Goal: Task Accomplishment & Management: Complete application form

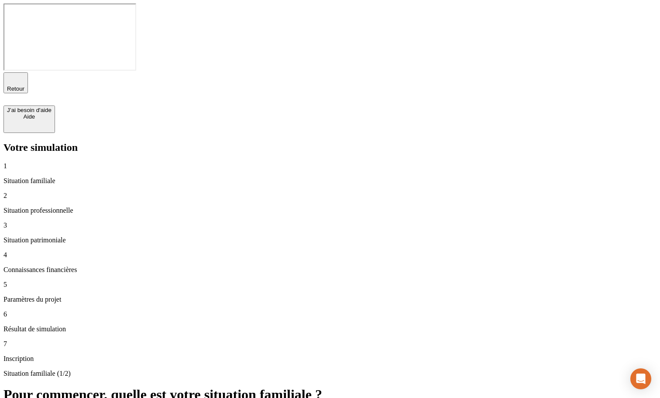
click at [61, 178] on p "Situation familiale" at bounding box center [329, 182] width 653 height 8
click at [61, 208] on p "Situation professionnelle" at bounding box center [329, 212] width 653 height 8
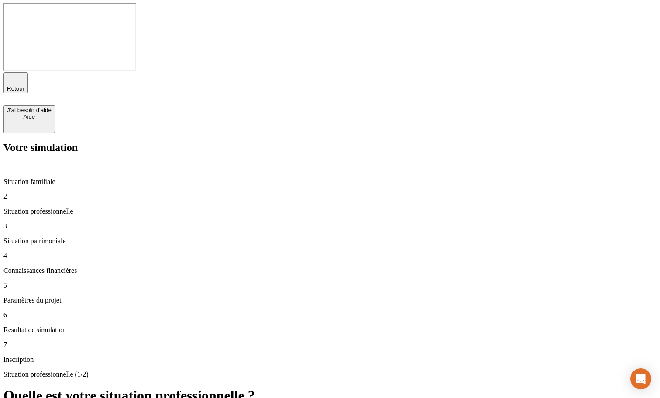
click at [55, 178] on p "Situation familiale" at bounding box center [329, 182] width 653 height 8
click at [55, 208] on p "Situation professionnelle" at bounding box center [329, 212] width 653 height 8
click at [50, 178] on p "Situation familiale" at bounding box center [329, 182] width 653 height 8
click at [51, 208] on p "Situation professionnelle" at bounding box center [329, 212] width 653 height 8
click at [47, 178] on p "Situation familiale" at bounding box center [329, 182] width 653 height 8
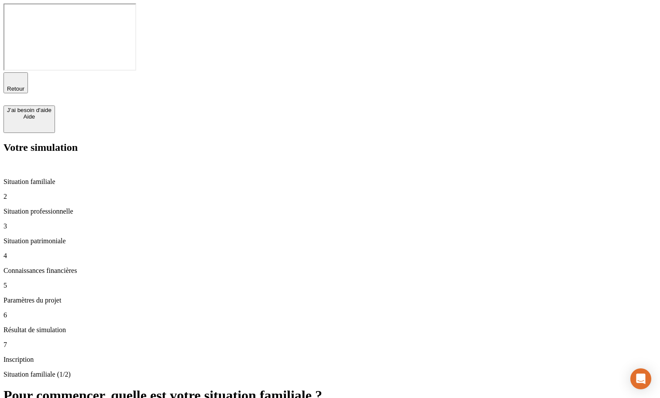
click at [47, 193] on div "2 Situation professionnelle" at bounding box center [329, 204] width 653 height 23
click at [45, 178] on p "Situation familiale" at bounding box center [329, 182] width 653 height 8
click at [52, 208] on p "Situation professionnelle" at bounding box center [329, 212] width 653 height 8
click at [50, 178] on p "Situation familiale" at bounding box center [329, 182] width 653 height 8
click at [50, 208] on p "Situation professionnelle" at bounding box center [329, 212] width 653 height 8
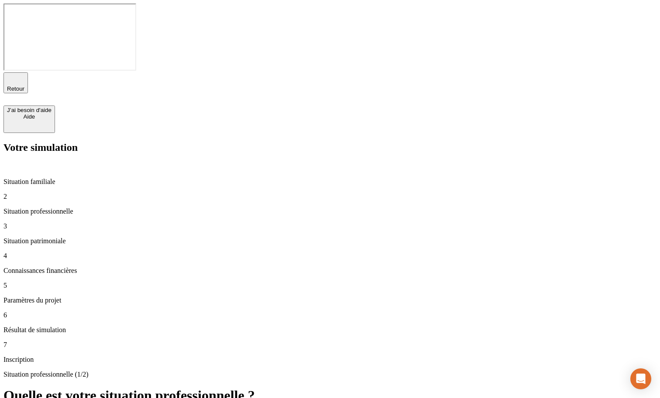
click at [48, 178] on p "Situation familiale" at bounding box center [329, 182] width 653 height 8
click at [43, 208] on p "Situation professionnelle" at bounding box center [329, 212] width 653 height 8
click at [38, 178] on p "Situation familiale" at bounding box center [329, 182] width 653 height 8
click at [48, 208] on p "Situation professionnelle" at bounding box center [329, 212] width 653 height 8
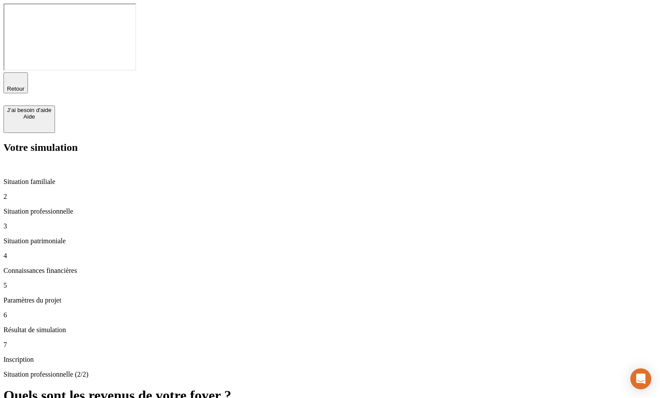
click at [61, 178] on p "Situation familiale" at bounding box center [329, 182] width 653 height 8
click at [62, 209] on p "Situation professionnelle" at bounding box center [329, 213] width 653 height 8
click at [62, 238] on p "Situation patrimoniale" at bounding box center [329, 242] width 653 height 8
click at [58, 209] on p "Situation professionnelle" at bounding box center [329, 213] width 653 height 8
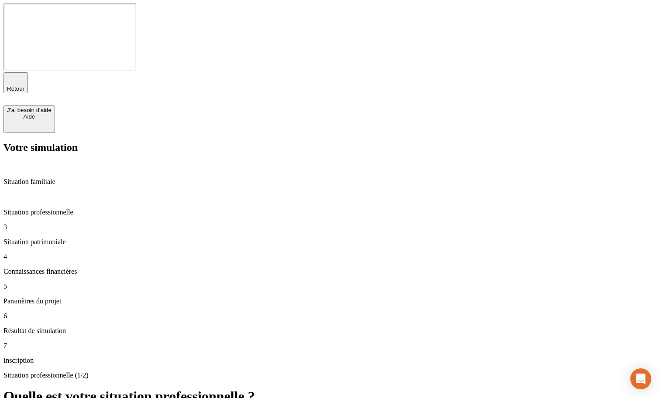
click at [52, 162] on div "Situation familiale" at bounding box center [329, 174] width 653 height 24
click at [61, 209] on p "Situation professionnelle" at bounding box center [329, 213] width 653 height 8
click at [60, 238] on p "Situation patrimoniale" at bounding box center [329, 242] width 653 height 8
click at [60, 209] on p "Situation professionnelle" at bounding box center [329, 213] width 653 height 8
click at [59, 238] on p "Situation patrimoniale" at bounding box center [329, 242] width 653 height 8
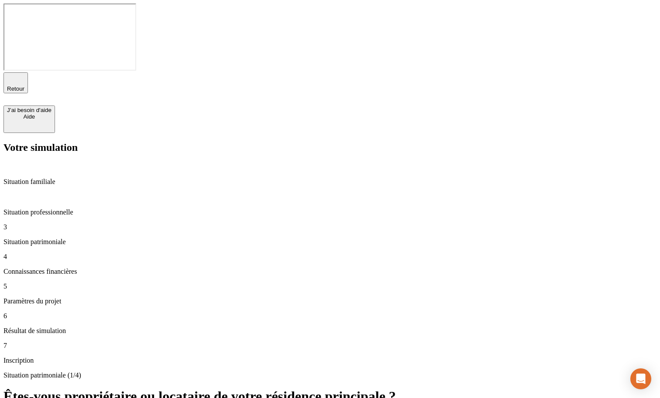
click at [58, 209] on p "Situation professionnelle" at bounding box center [329, 213] width 653 height 8
click at [54, 238] on p "Situation patrimoniale" at bounding box center [329, 242] width 653 height 8
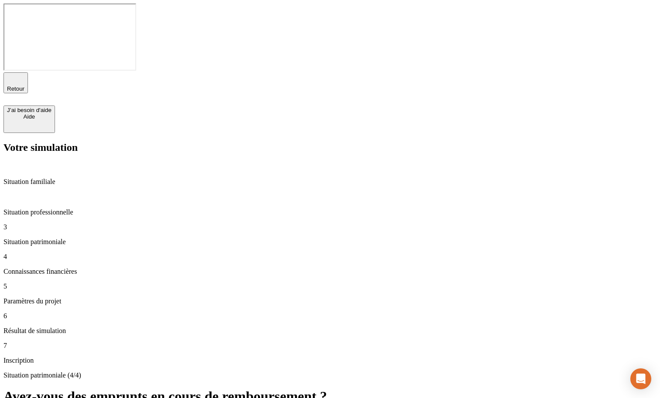
click at [45, 239] on p "Situation patrimoniale" at bounding box center [329, 243] width 653 height 8
click at [48, 193] on div "Situation professionnelle" at bounding box center [329, 205] width 653 height 24
click at [47, 269] on p "Connaissances financières" at bounding box center [329, 273] width 653 height 8
click at [44, 239] on p "Situation patrimoniale" at bounding box center [329, 243] width 653 height 8
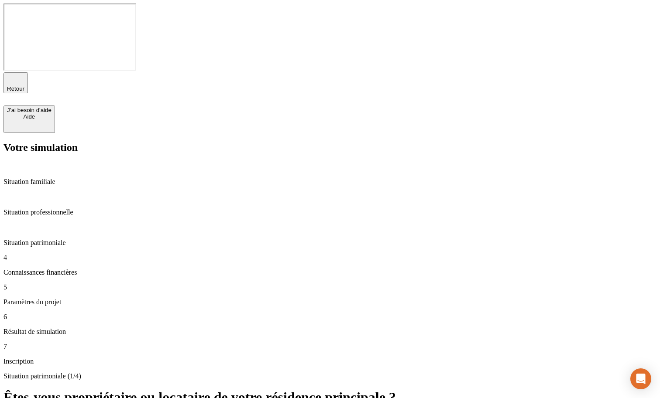
click at [43, 209] on p "Situation professionnelle" at bounding box center [329, 213] width 653 height 8
click at [40, 178] on p "Situation familiale" at bounding box center [329, 182] width 653 height 8
click at [52, 269] on p "Connaissances financières" at bounding box center [329, 273] width 653 height 8
click at [50, 239] on p "Situation patrimoniale" at bounding box center [329, 243] width 653 height 8
click at [51, 269] on p "Connaissances financières" at bounding box center [329, 273] width 653 height 8
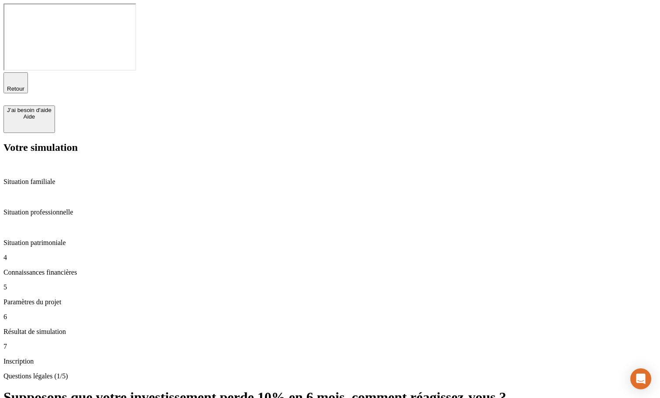
click at [48, 239] on p "Situation patrimoniale" at bounding box center [329, 243] width 653 height 8
click at [43, 254] on div "4 Connaissances financières" at bounding box center [329, 265] width 653 height 23
click at [34, 239] on p "Situation patrimoniale" at bounding box center [329, 243] width 653 height 8
click at [57, 254] on div "4 Connaissances financières" at bounding box center [329, 265] width 653 height 23
click at [52, 239] on p "Situation patrimoniale" at bounding box center [329, 243] width 653 height 8
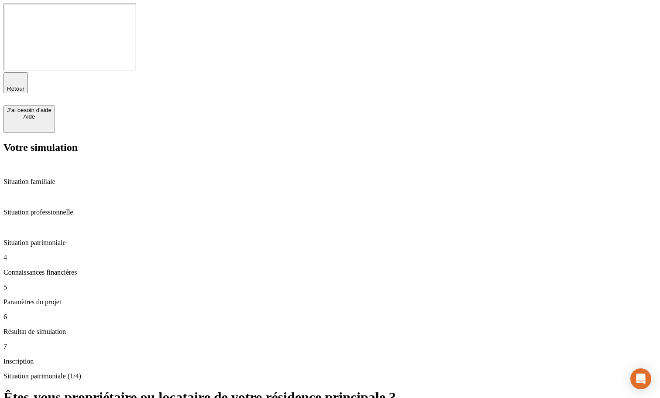
click at [80, 269] on p "Connaissances financières" at bounding box center [329, 273] width 653 height 8
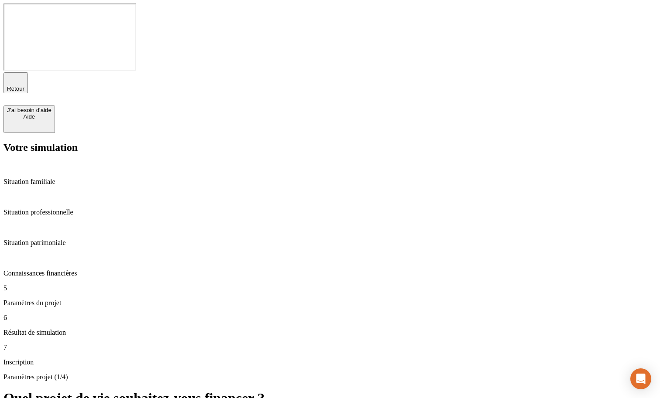
click at [84, 270] on p "Connaissances financières" at bounding box center [329, 274] width 653 height 8
click at [73, 299] on p "Paramètres du projet" at bounding box center [329, 303] width 653 height 8
click at [64, 270] on p "Connaissances financières" at bounding box center [329, 274] width 653 height 8
click at [59, 239] on p "Situation patrimoniale" at bounding box center [329, 243] width 653 height 8
click at [61, 270] on p "Connaissances financières" at bounding box center [329, 274] width 653 height 8
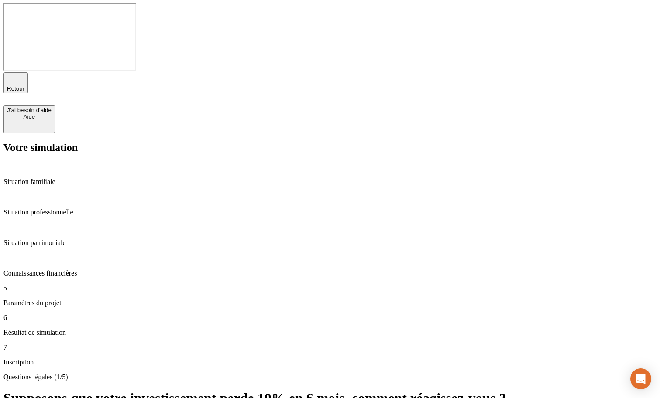
click at [48, 299] on p "Paramètres du projet" at bounding box center [329, 303] width 653 height 8
click at [45, 254] on div "Connaissances financières" at bounding box center [329, 266] width 653 height 24
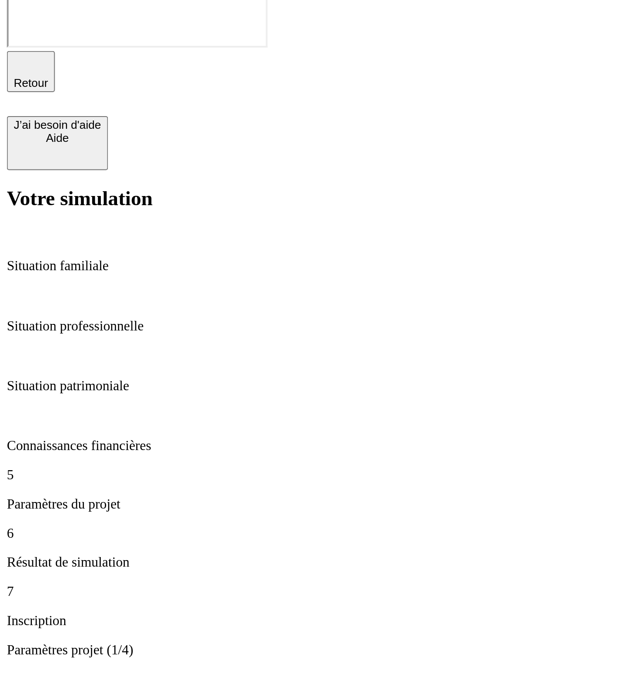
click at [67, 270] on p "Connaissances financières" at bounding box center [314, 274] width 622 height 8
click at [66, 270] on p "Connaissances financières" at bounding box center [314, 274] width 622 height 8
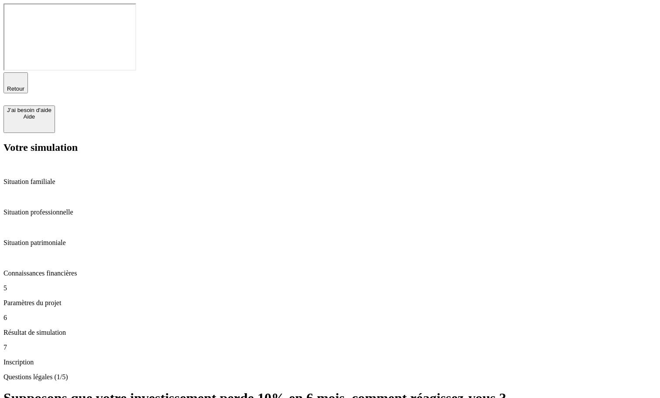
click at [40, 299] on p "Paramètres du projet" at bounding box center [329, 303] width 653 height 8
click at [41, 270] on p "Connaissances financières" at bounding box center [329, 274] width 653 height 8
click at [56, 299] on p "Paramètres du projet" at bounding box center [329, 303] width 653 height 8
click at [47, 239] on p "Situation patrimoniale" at bounding box center [329, 243] width 653 height 8
click at [49, 299] on p "Paramètres du projet" at bounding box center [329, 303] width 653 height 8
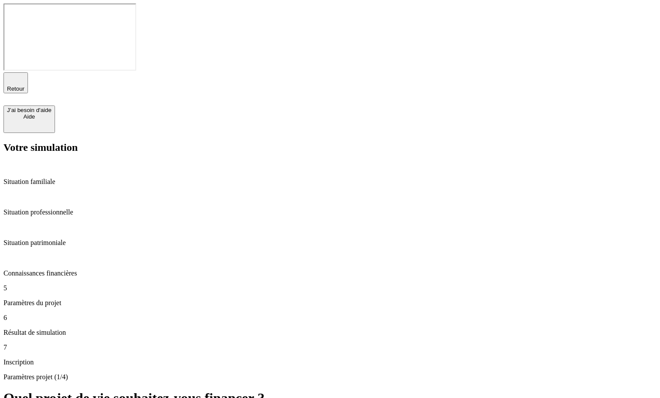
click at [29, 254] on div "Connaissances financières" at bounding box center [329, 266] width 653 height 24
click at [41, 299] on p "Paramètres du projet" at bounding box center [329, 303] width 653 height 8
click at [31, 270] on p "Connaissances financières" at bounding box center [329, 274] width 653 height 8
click at [37, 299] on p "Paramètres du projet" at bounding box center [329, 303] width 653 height 8
click at [38, 270] on p "Connaissances financières" at bounding box center [329, 274] width 653 height 8
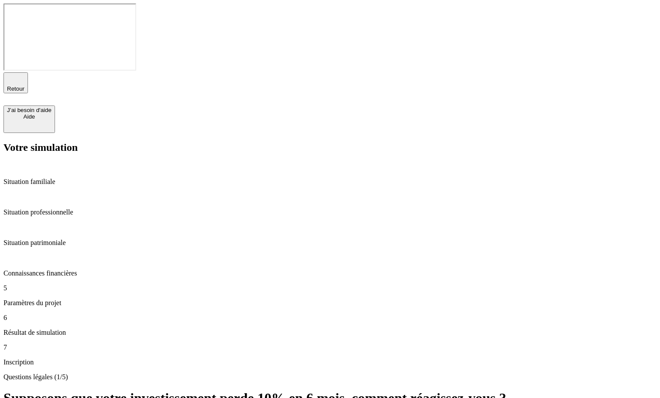
click at [39, 285] on div "5 Paramètres du projet" at bounding box center [329, 296] width 653 height 23
click at [30, 270] on p "Connaissances financières" at bounding box center [329, 274] width 653 height 8
click at [30, 285] on div "5 Paramètres du projet" at bounding box center [329, 296] width 653 height 23
click at [38, 193] on div "Situation professionnelle" at bounding box center [329, 205] width 653 height 24
click at [38, 239] on p "Situation patrimoniale" at bounding box center [329, 243] width 653 height 8
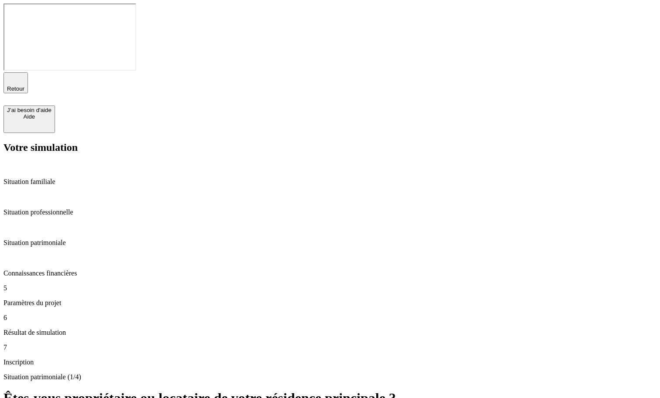
click at [41, 209] on p "Situation professionnelle" at bounding box center [329, 213] width 653 height 8
click at [41, 299] on p "Paramètres du projet" at bounding box center [329, 303] width 653 height 8
click at [49, 270] on p "Connaissances financières" at bounding box center [329, 274] width 653 height 8
click at [46, 299] on p "Paramètres du projet" at bounding box center [329, 303] width 653 height 8
click at [46, 270] on p "Connaissances financières" at bounding box center [329, 274] width 653 height 8
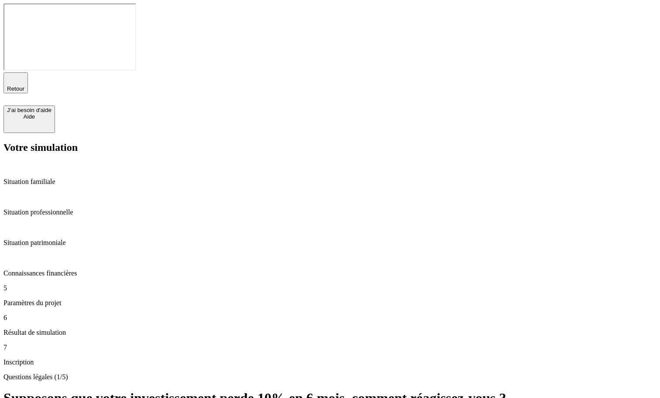
click at [46, 299] on p "Paramètres du projet" at bounding box center [329, 303] width 653 height 8
click at [46, 254] on div "Connaissances financières" at bounding box center [329, 266] width 653 height 24
click at [30, 299] on p "Paramètres du projet" at bounding box center [329, 303] width 653 height 8
click at [59, 270] on p "Connaissances financières" at bounding box center [329, 274] width 653 height 8
click at [39, 299] on p "Paramètres du projet" at bounding box center [329, 303] width 653 height 8
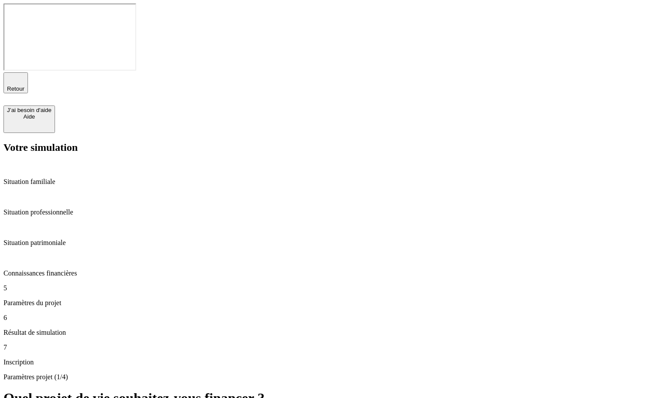
click at [36, 270] on p "Connaissances financières" at bounding box center [329, 274] width 653 height 8
click at [61, 299] on p "Paramètres du projet" at bounding box center [329, 303] width 653 height 8
click at [33, 270] on p "Connaissances financières" at bounding box center [329, 274] width 653 height 8
click at [27, 299] on p "Paramètres du projet" at bounding box center [329, 303] width 653 height 8
click at [31, 239] on p "Situation patrimoniale" at bounding box center [329, 243] width 653 height 8
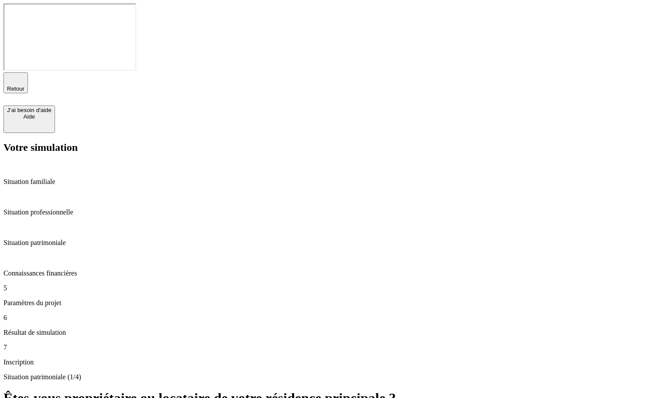
click at [39, 270] on p "Connaissances financières" at bounding box center [329, 274] width 653 height 8
click at [40, 299] on p "Paramètres du projet" at bounding box center [329, 303] width 653 height 8
click at [61, 270] on p "Connaissances financières" at bounding box center [329, 274] width 653 height 8
click at [52, 299] on p "Paramètres du projet" at bounding box center [329, 303] width 653 height 8
click at [49, 270] on p "Connaissances financières" at bounding box center [329, 274] width 653 height 8
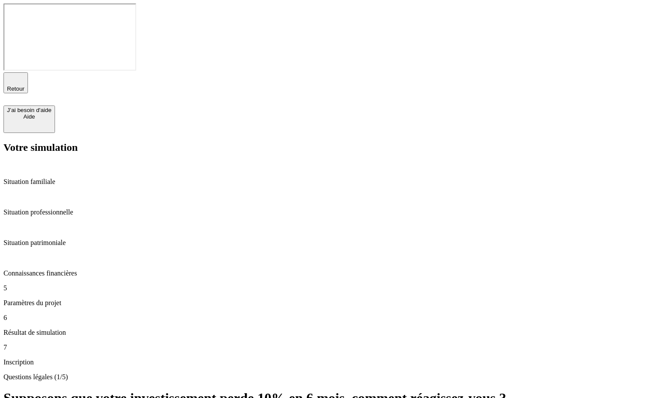
click at [54, 299] on p "Paramètres du projet" at bounding box center [329, 303] width 653 height 8
click at [49, 254] on div "Connaissances financières" at bounding box center [329, 266] width 653 height 24
click at [26, 299] on p "Paramètres du projet" at bounding box center [329, 303] width 653 height 8
click at [33, 299] on p "Paramètres du projet" at bounding box center [329, 303] width 653 height 8
click at [31, 270] on p "Connaissances financières" at bounding box center [329, 274] width 653 height 8
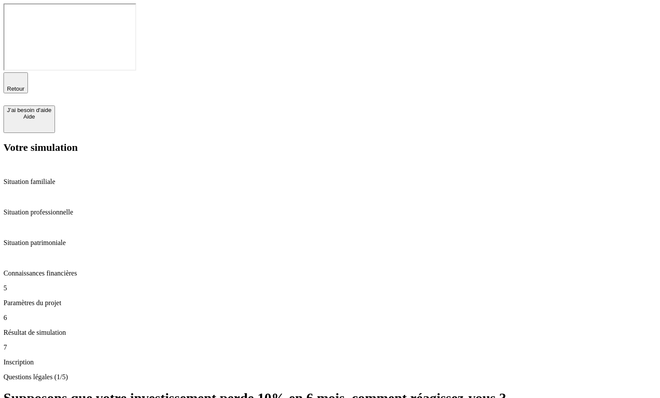
click at [52, 299] on p "Paramètres du projet" at bounding box center [329, 303] width 653 height 8
click at [27, 209] on p "Situation professionnelle" at bounding box center [329, 213] width 653 height 8
click at [31, 178] on p "Situation familiale" at bounding box center [329, 182] width 653 height 8
click at [37, 209] on p "Situation professionnelle" at bounding box center [329, 213] width 653 height 8
click at [38, 239] on p "Situation patrimoniale" at bounding box center [329, 243] width 653 height 8
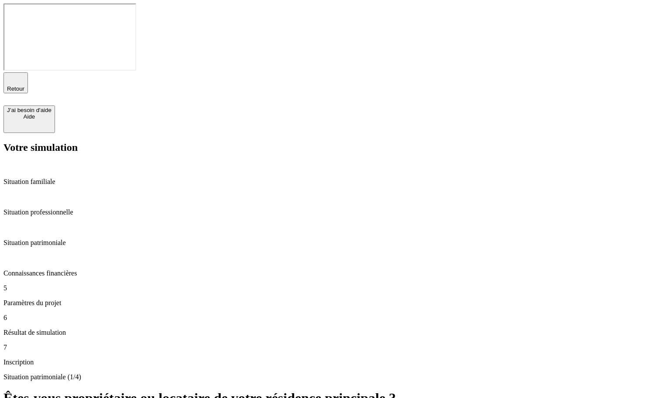
click at [43, 223] on div "Situation patrimoniale" at bounding box center [329, 235] width 653 height 24
click at [44, 270] on p "Connaissances financières" at bounding box center [329, 274] width 653 height 8
click at [50, 299] on p "Paramètres du projet" at bounding box center [329, 303] width 653 height 8
click at [49, 270] on p "Connaissances financières" at bounding box center [329, 274] width 653 height 8
click at [40, 314] on div "6 Résultat de simulation" at bounding box center [329, 325] width 653 height 23
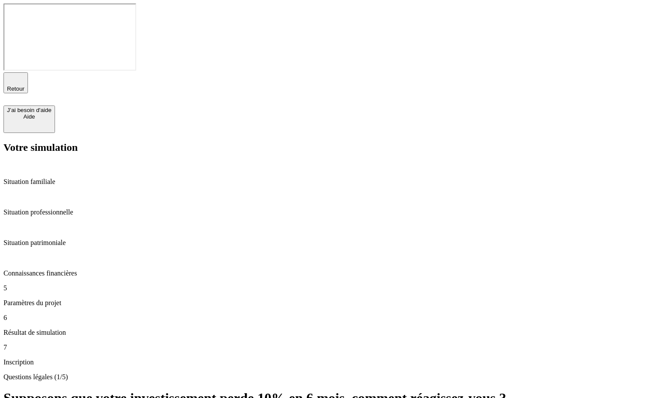
click at [74, 299] on p "Paramètres du projet" at bounding box center [329, 303] width 653 height 8
click at [23, 254] on div "Connaissances financières" at bounding box center [329, 266] width 653 height 24
click at [37, 285] on div "5 Paramètres du projet" at bounding box center [329, 296] width 653 height 23
click at [32, 254] on div "Connaissances financières" at bounding box center [329, 266] width 653 height 24
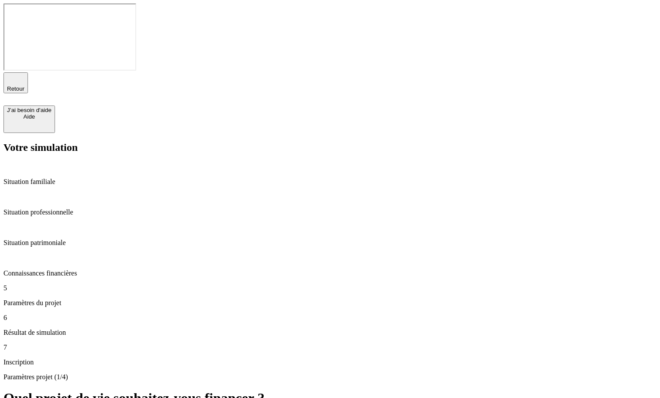
click at [31, 270] on p "Connaissances financières" at bounding box center [329, 274] width 653 height 8
click at [36, 299] on p "Paramètres du projet" at bounding box center [329, 303] width 653 height 8
click at [34, 270] on p "Connaissances financières" at bounding box center [329, 274] width 653 height 8
click at [30, 223] on div "Situation patrimoniale" at bounding box center [329, 235] width 653 height 24
click at [33, 270] on p "Connaissances financières" at bounding box center [329, 274] width 653 height 8
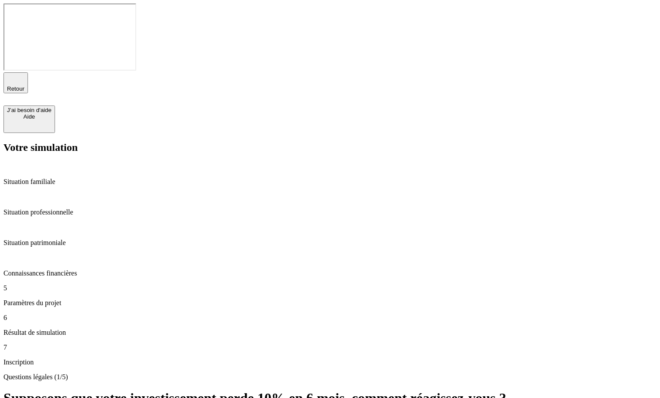
click at [36, 285] on div "5 Paramètres du projet" at bounding box center [329, 296] width 653 height 23
click at [51, 270] on p "Connaissances financières" at bounding box center [329, 274] width 653 height 8
click at [57, 299] on p "Paramètres du projet" at bounding box center [329, 303] width 653 height 8
click at [56, 270] on p "Connaissances financières" at bounding box center [329, 274] width 653 height 8
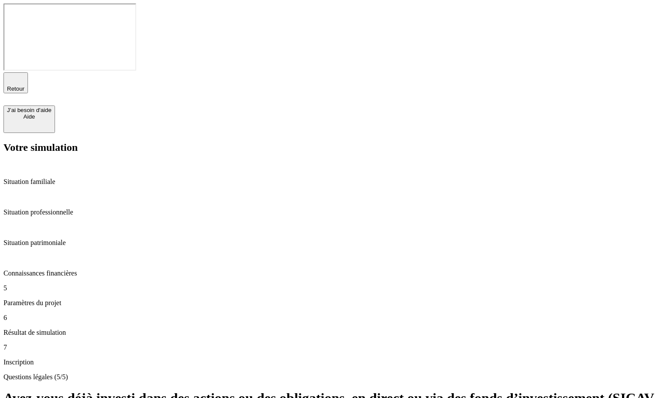
click at [60, 270] on p "Connaissances financières" at bounding box center [329, 274] width 653 height 8
click at [58, 285] on div "5 Paramètres du projet" at bounding box center [329, 296] width 653 height 23
click at [55, 270] on p "Connaissances financières" at bounding box center [329, 274] width 653 height 8
click at [23, 285] on div "5 Paramètres du projet" at bounding box center [329, 296] width 653 height 23
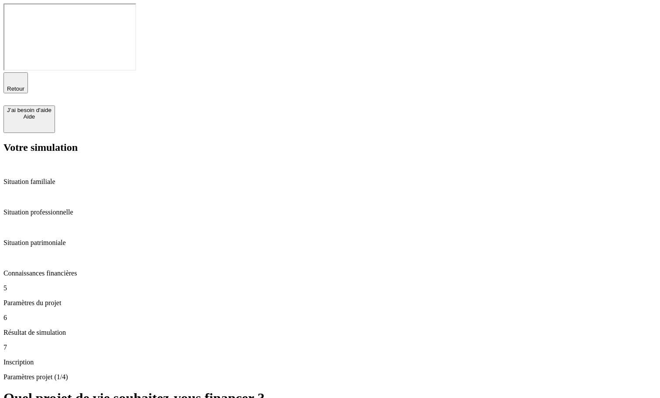
click at [76, 270] on p "Connaissances financières" at bounding box center [329, 274] width 653 height 8
click at [51, 299] on p "Paramètres du projet" at bounding box center [329, 303] width 653 height 8
click at [48, 270] on p "Connaissances financières" at bounding box center [329, 274] width 653 height 8
click at [45, 239] on p "Situation patrimoniale" at bounding box center [329, 243] width 653 height 8
click at [47, 209] on p "Situation professionnelle" at bounding box center [329, 213] width 653 height 8
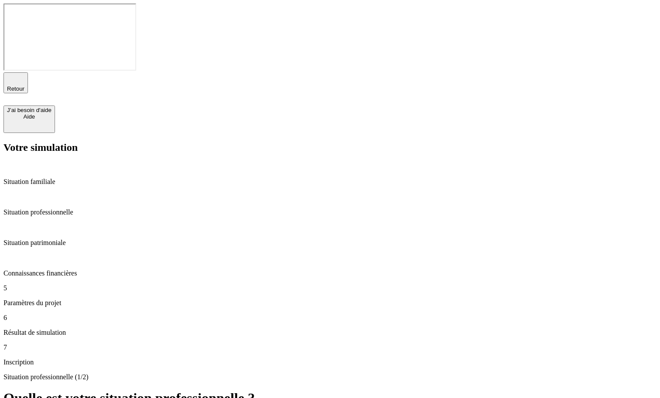
click at [47, 239] on p "Situation patrimoniale" at bounding box center [329, 243] width 653 height 8
click at [50, 223] on div "Situation patrimoniale" at bounding box center [329, 235] width 653 height 24
click at [50, 270] on p "Connaissances financières" at bounding box center [329, 274] width 653 height 8
click at [44, 209] on p "Situation professionnelle" at bounding box center [329, 213] width 653 height 8
click at [42, 239] on p "Situation patrimoniale" at bounding box center [329, 243] width 653 height 8
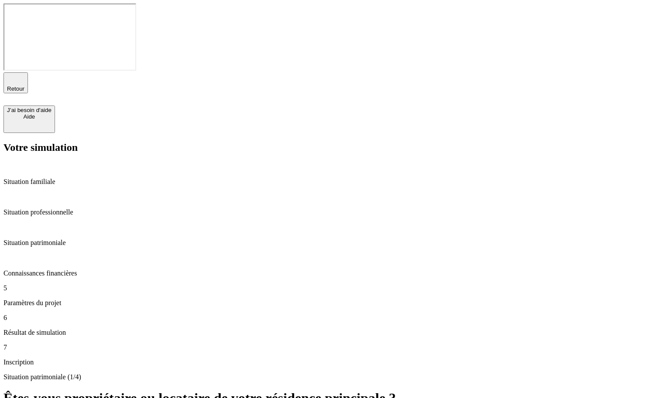
click at [68, 162] on div "Situation familiale" at bounding box center [329, 174] width 653 height 24
click at [68, 209] on p "Situation professionnelle" at bounding box center [329, 213] width 653 height 8
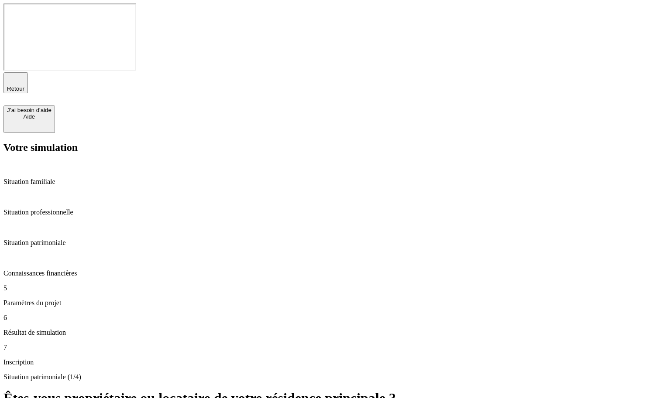
type input "800"
